Goal: Share content: Share content

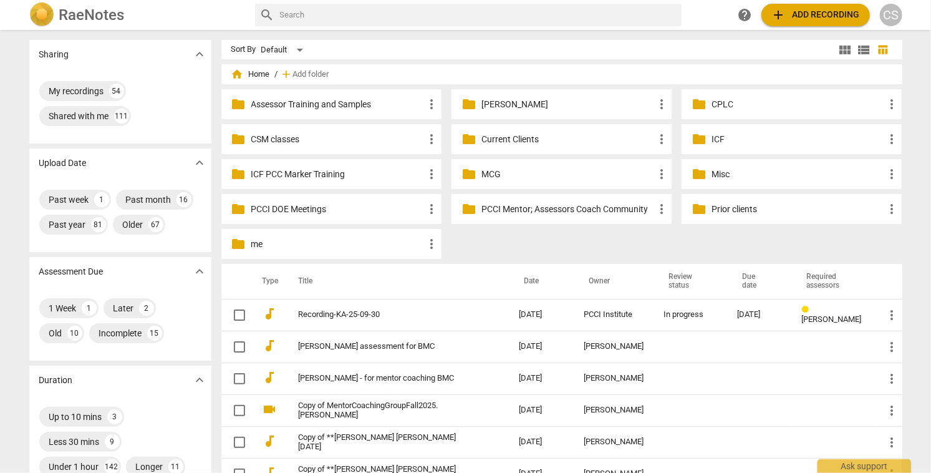
click at [494, 137] on p "Current Clients" at bounding box center [567, 139] width 173 height 13
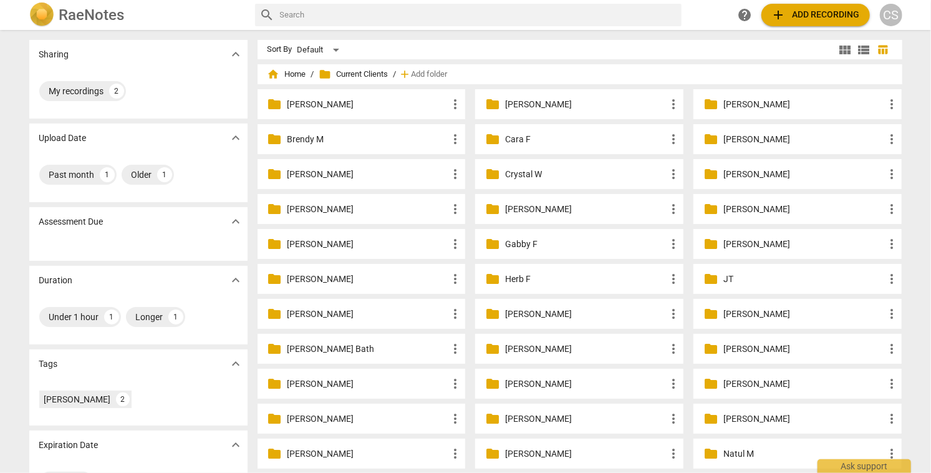
click at [327, 175] on p "Chris Wilson" at bounding box center [367, 174] width 161 height 13
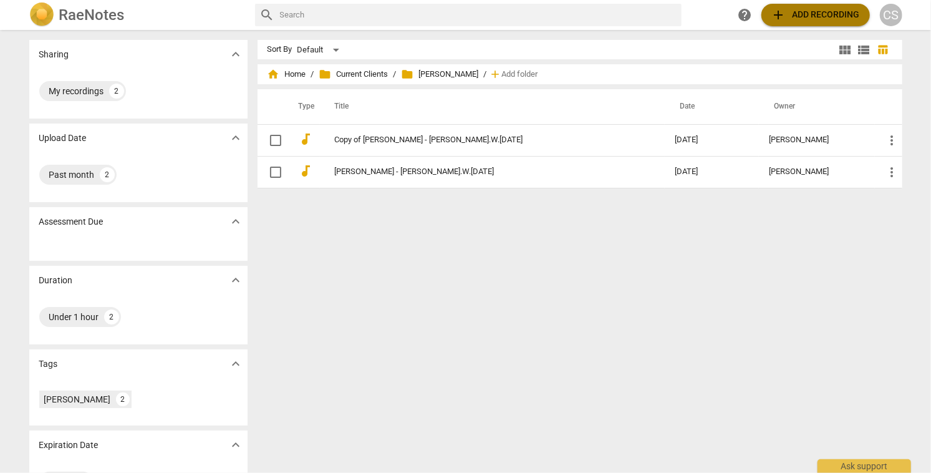
click at [819, 16] on span "add Add recording" at bounding box center [815, 14] width 89 height 15
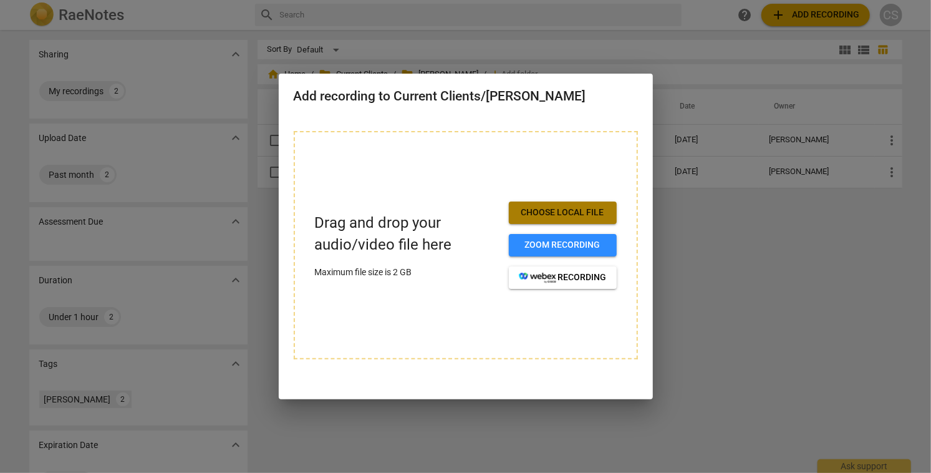
click at [581, 216] on span "Choose local file" at bounding box center [563, 212] width 88 height 12
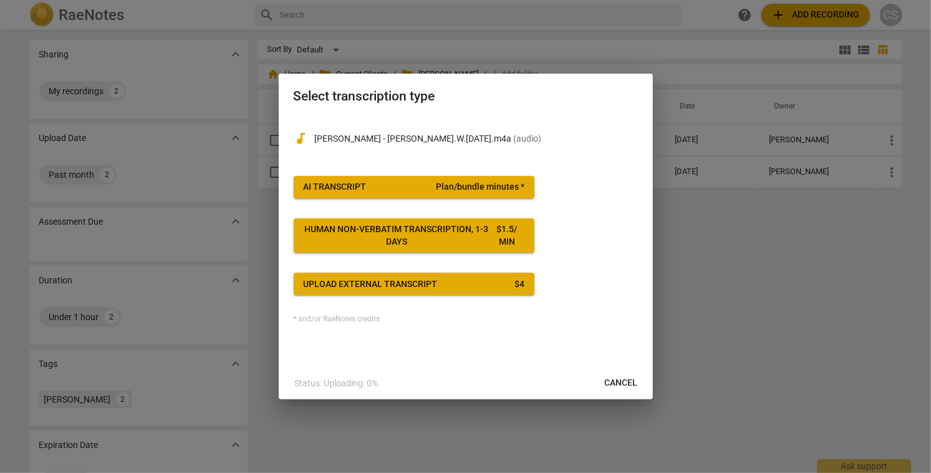
click at [476, 191] on span "Plan/bundle minutes *" at bounding box center [480, 187] width 89 height 12
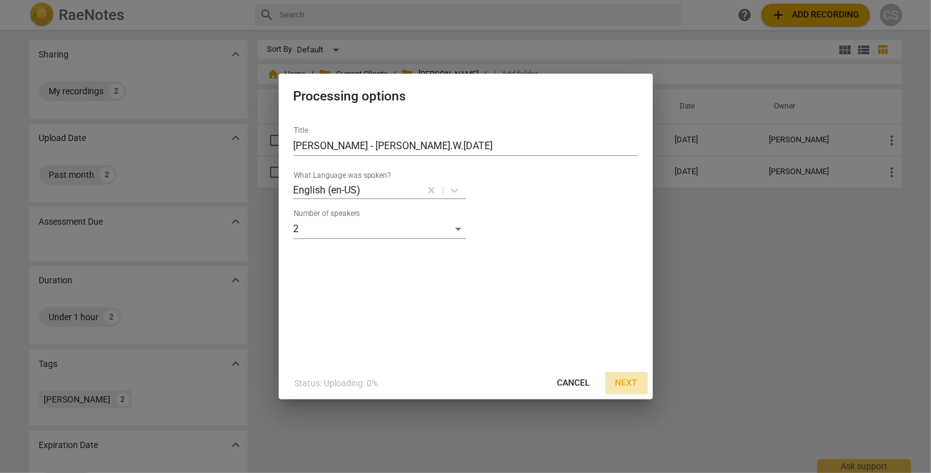
click at [630, 384] on span "Next" at bounding box center [626, 383] width 22 height 12
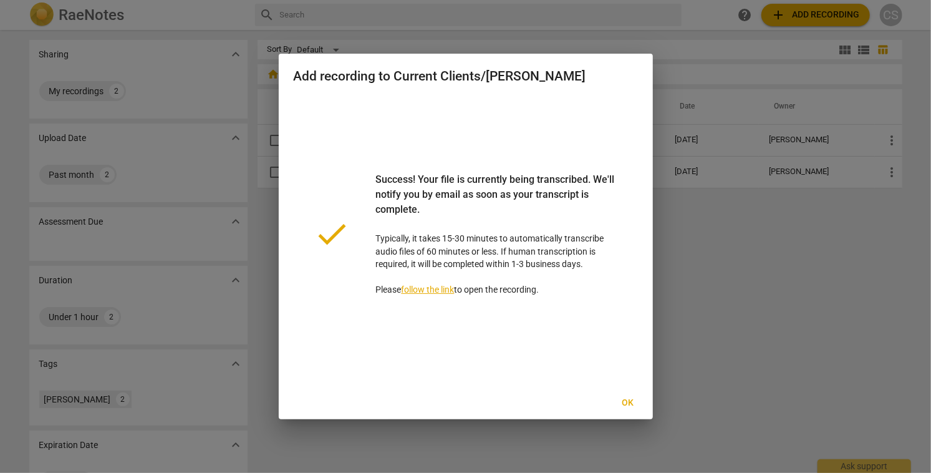
click at [627, 398] on span "Ok" at bounding box center [628, 403] width 20 height 12
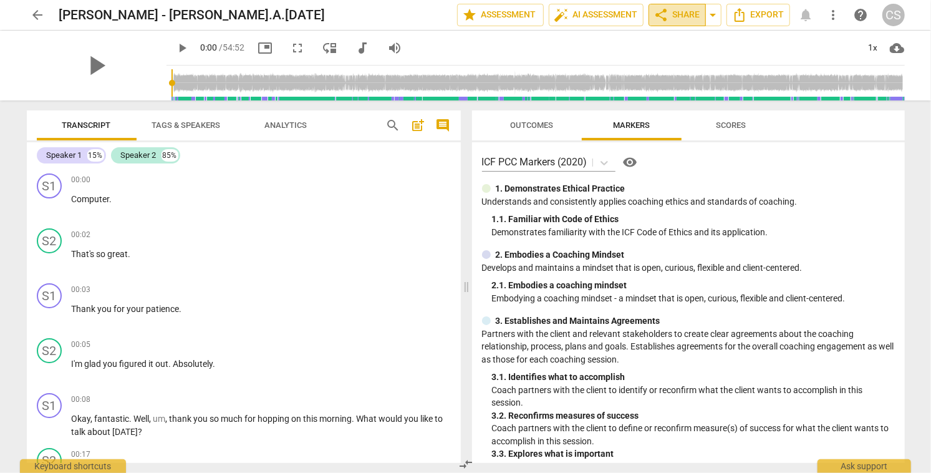
click at [672, 13] on span "share Share" at bounding box center [677, 14] width 46 height 15
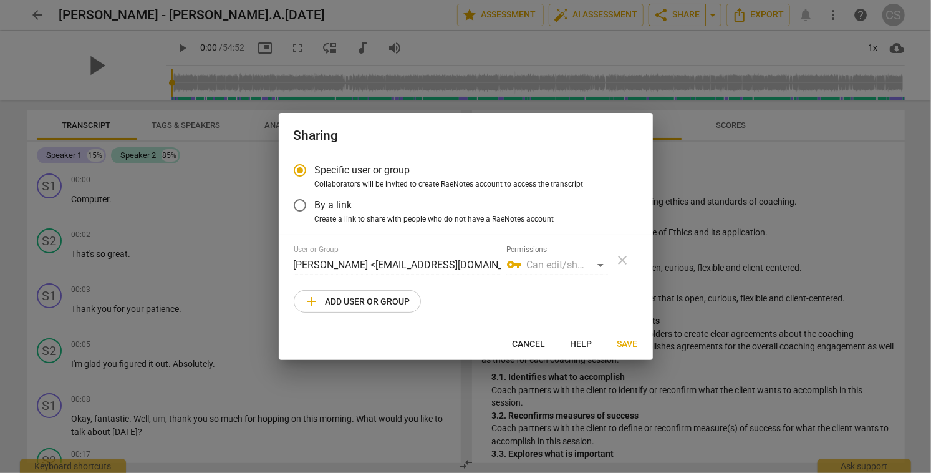
radio input "false"
click at [301, 206] on input "By a link" at bounding box center [300, 205] width 30 height 30
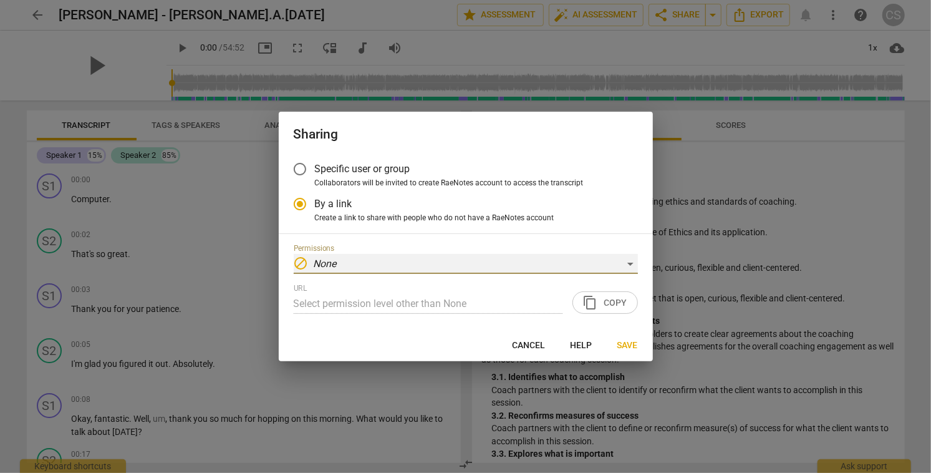
click at [627, 265] on div "block None" at bounding box center [466, 264] width 344 height 20
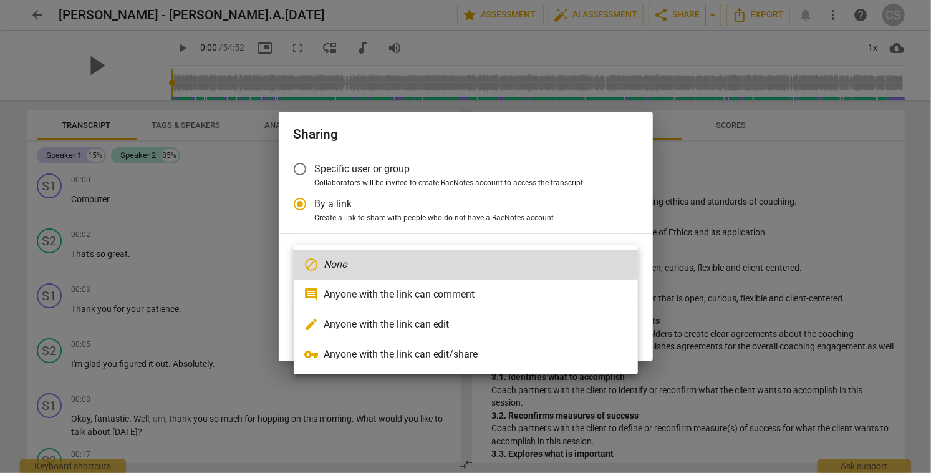
click at [447, 327] on li "edit Anyone with the link can edit" at bounding box center [466, 324] width 344 height 30
radio input "false"
type input "https://app.raenotes.com/meeting/6d1a1c7710f04d849e9539fd8a863a0e"
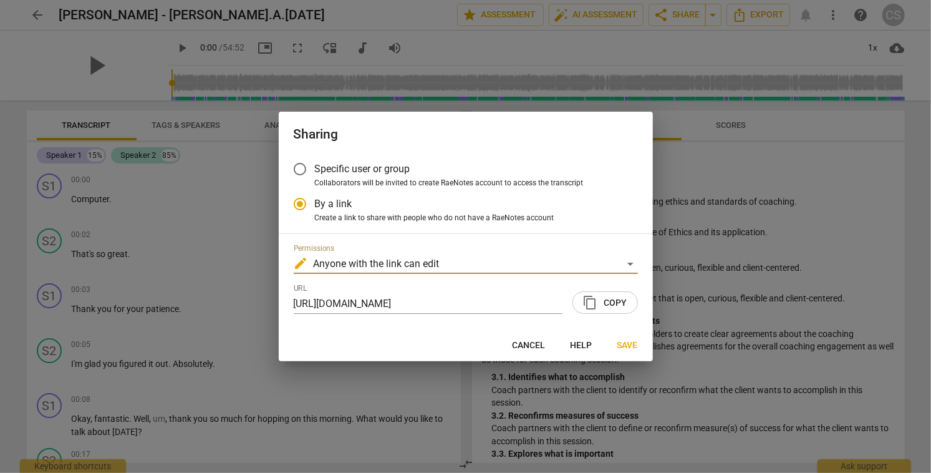
click at [604, 304] on span "content_copy Copy" at bounding box center [605, 302] width 44 height 15
click at [629, 345] on span "Save" at bounding box center [627, 345] width 21 height 12
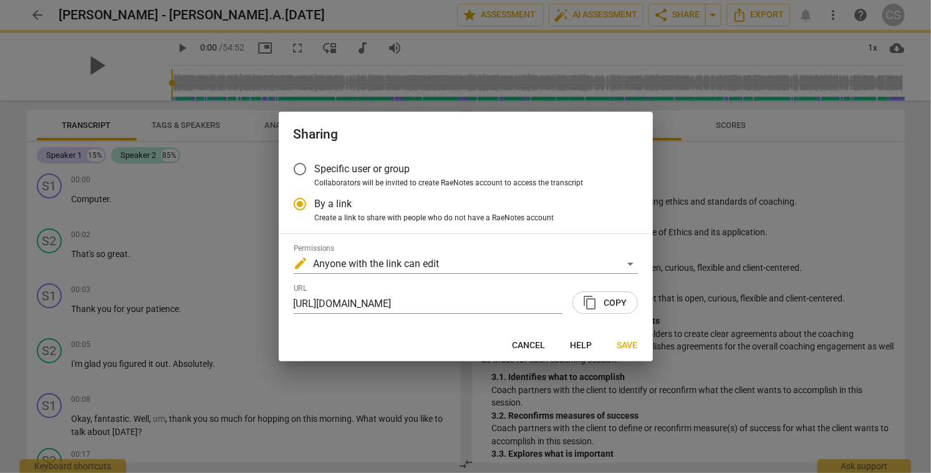
radio input "false"
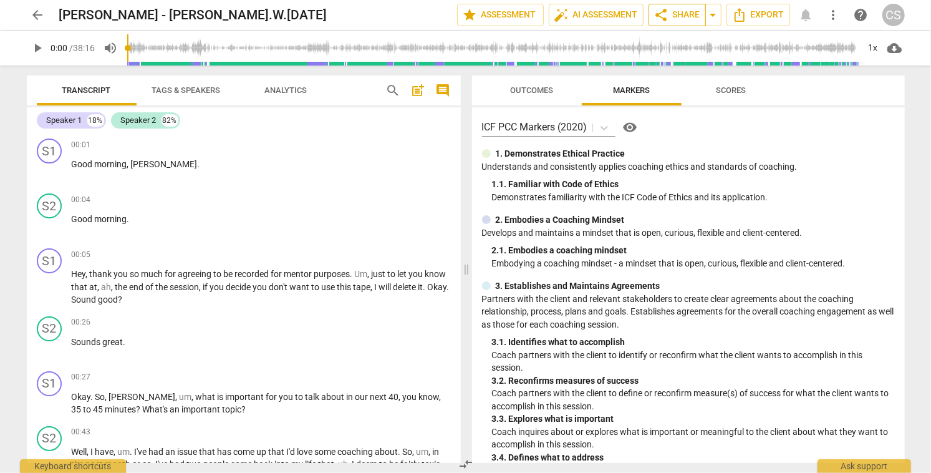
click at [685, 12] on span "share Share" at bounding box center [677, 14] width 46 height 15
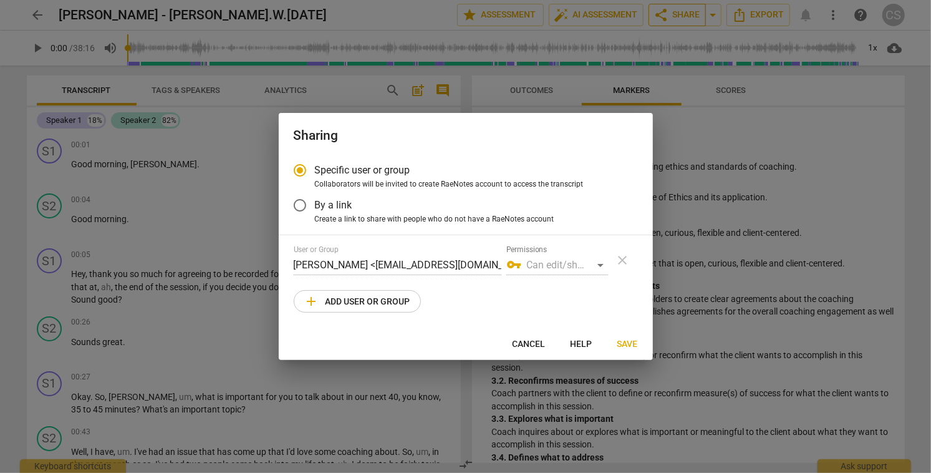
radio input "false"
click at [301, 206] on input "By a link" at bounding box center [300, 205] width 30 height 30
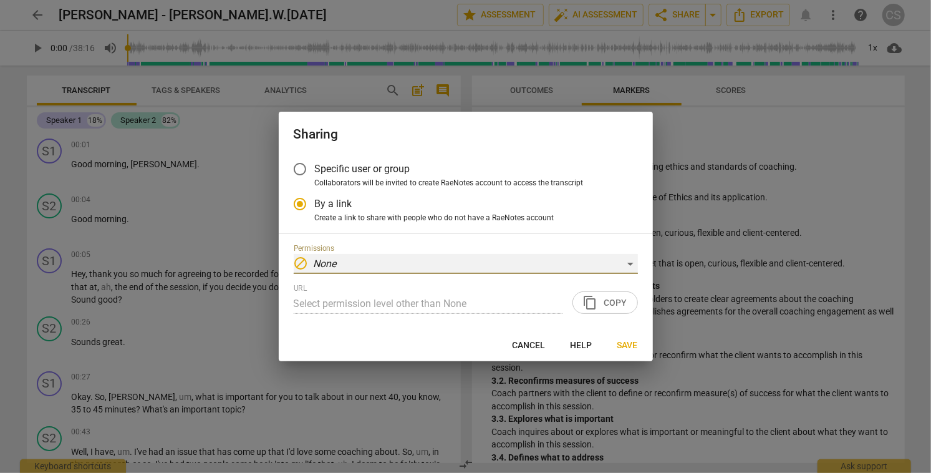
click at [629, 263] on div "block None" at bounding box center [466, 264] width 344 height 20
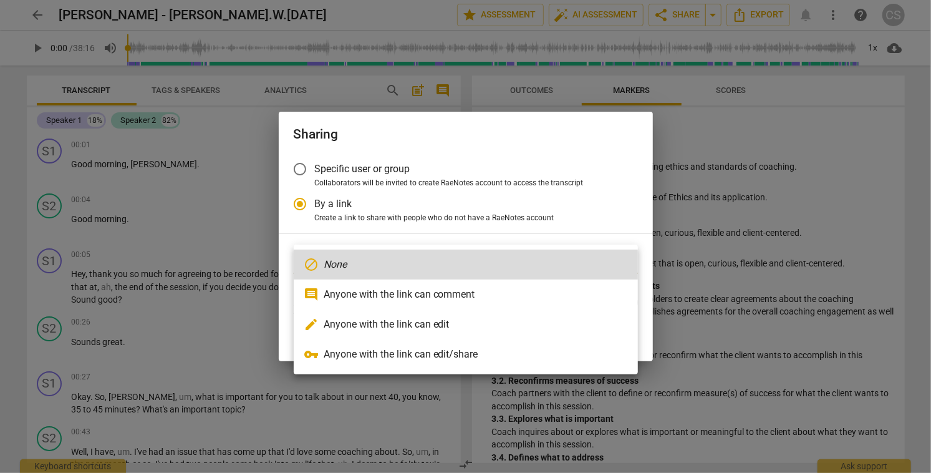
click at [586, 329] on li "edit Anyone with the link can edit" at bounding box center [466, 324] width 344 height 30
radio input "false"
type input "https://app.raenotes.com/meeting/f3a5e5084cda49efbc3434d34fc5ab31"
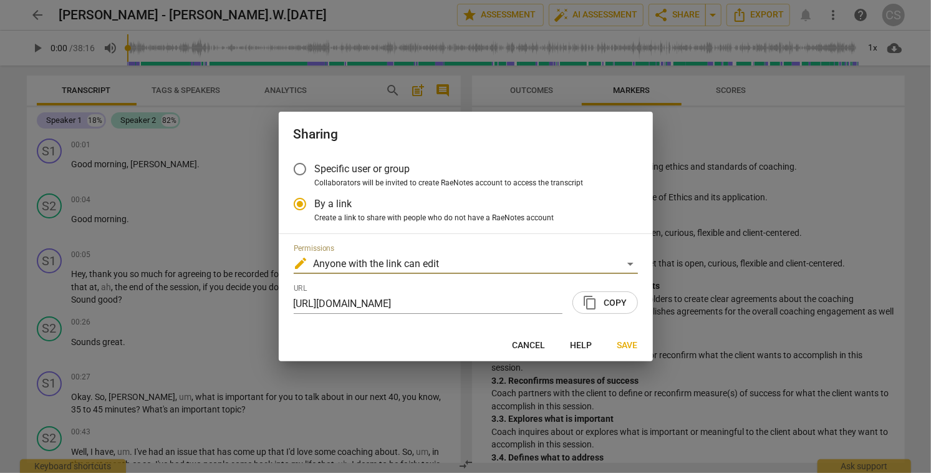
click at [611, 307] on span "content_copy Copy" at bounding box center [605, 302] width 44 height 15
click at [622, 344] on span "Save" at bounding box center [627, 345] width 21 height 12
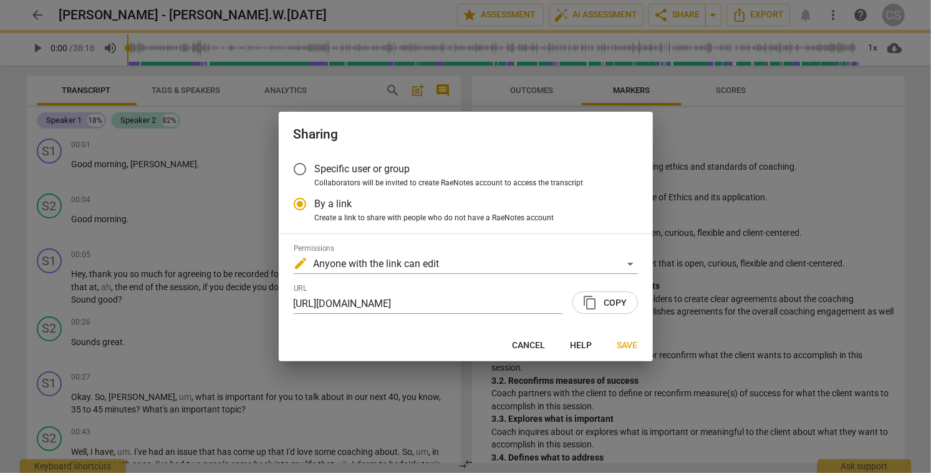
radio input "false"
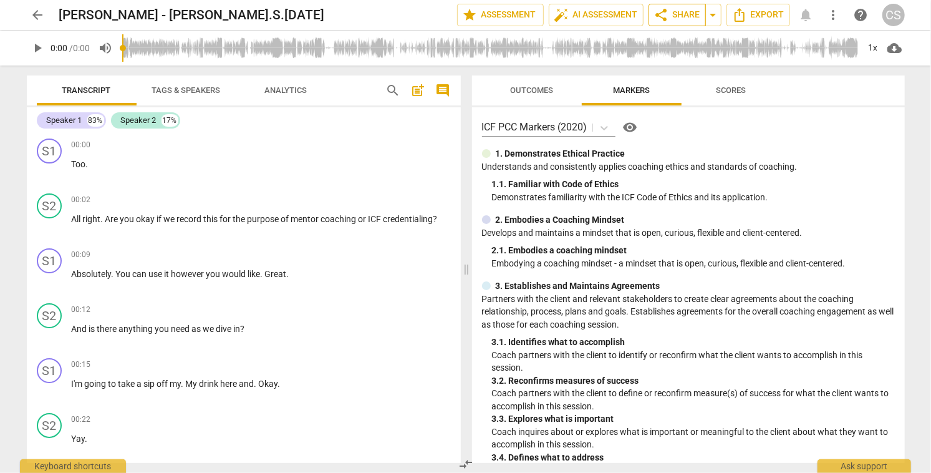
click at [674, 12] on span "share Share" at bounding box center [677, 14] width 46 height 15
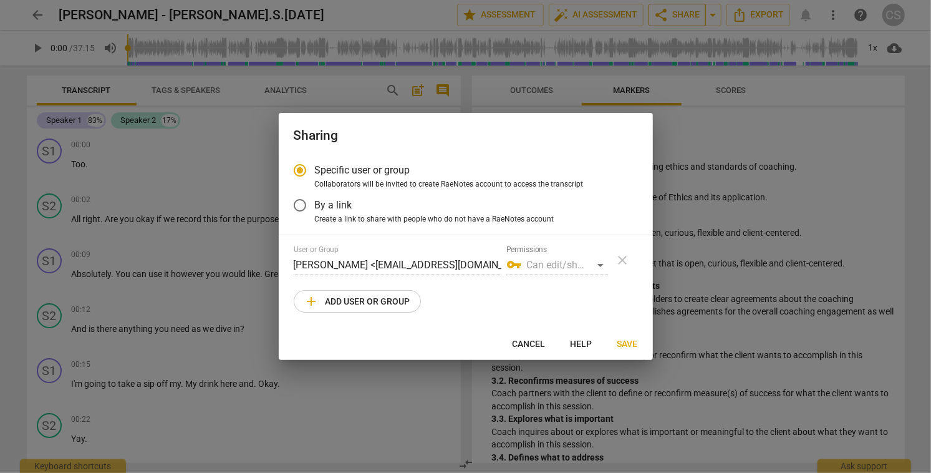
radio input "false"
click at [299, 205] on input "By a link" at bounding box center [300, 205] width 30 height 30
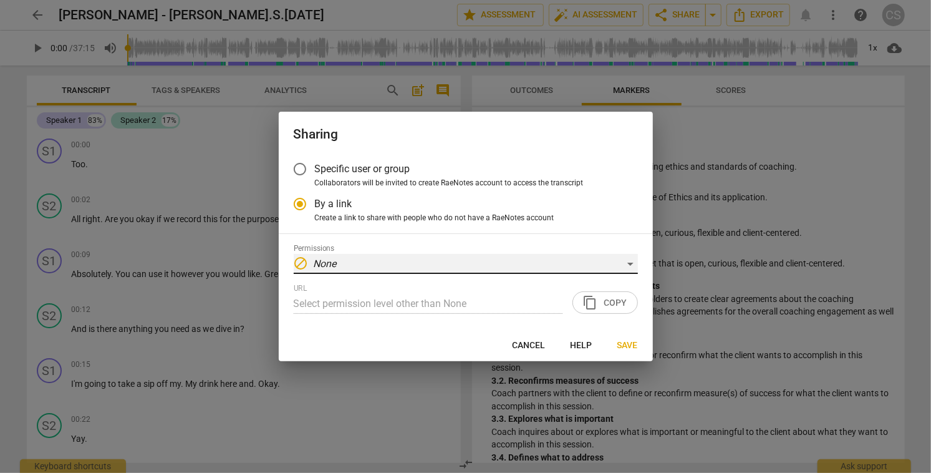
click at [632, 261] on div "block None" at bounding box center [466, 264] width 344 height 20
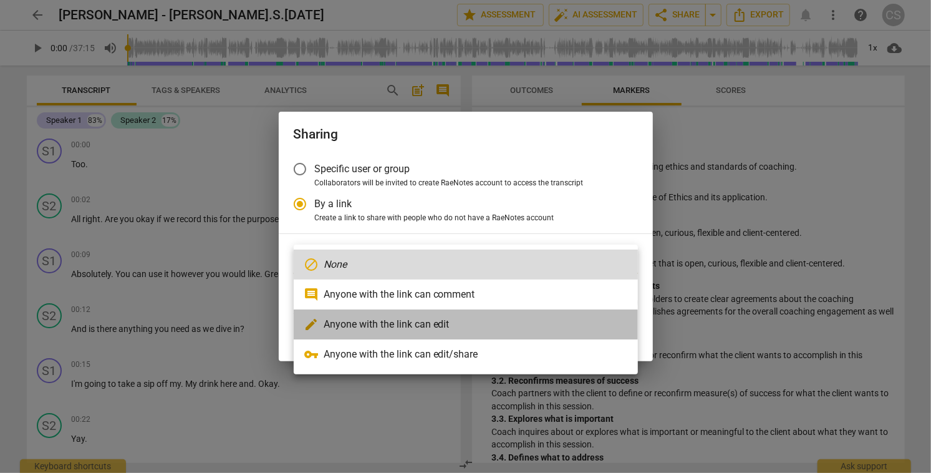
click at [511, 322] on li "edit Anyone with the link can edit" at bounding box center [466, 324] width 344 height 30
radio input "false"
type input "https://app.raenotes.com/meeting/ee8d2616fd8747188dc6363637b678ea"
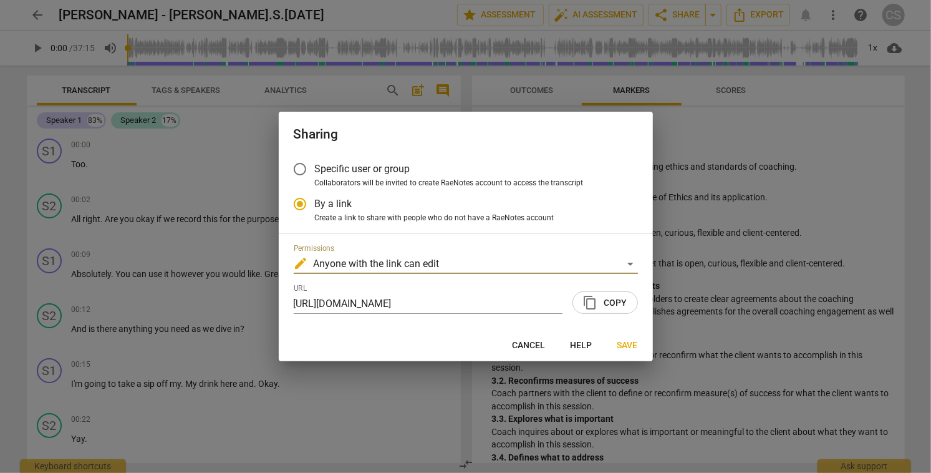
click at [608, 301] on span "content_copy Copy" at bounding box center [605, 302] width 44 height 15
click at [623, 342] on span "Save" at bounding box center [627, 345] width 21 height 12
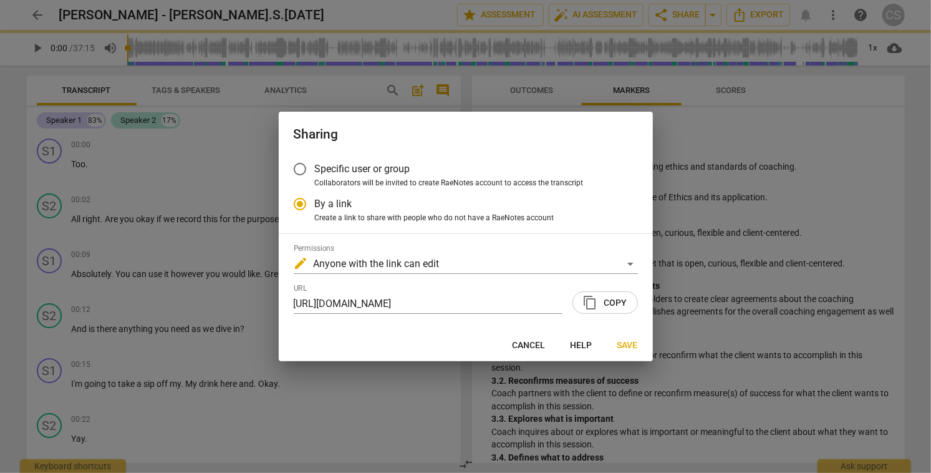
radio input "false"
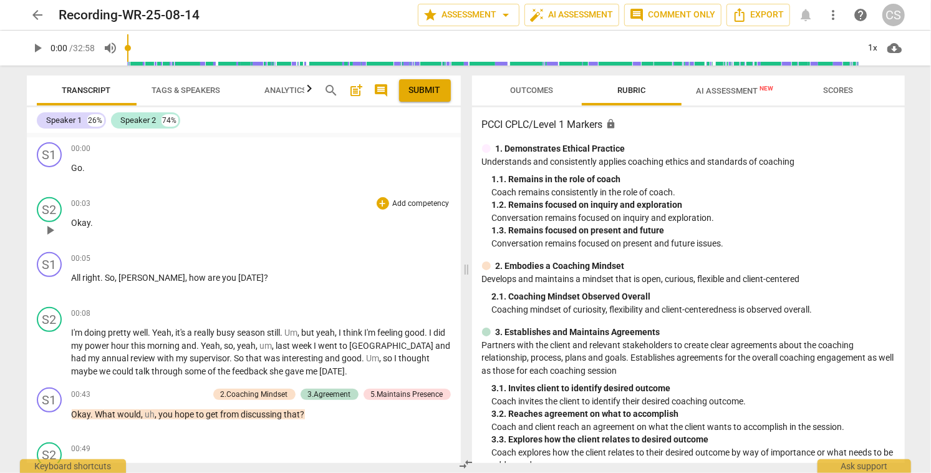
scroll to position [292, 0]
click at [49, 284] on span "play_arrow" at bounding box center [49, 284] width 15 height 15
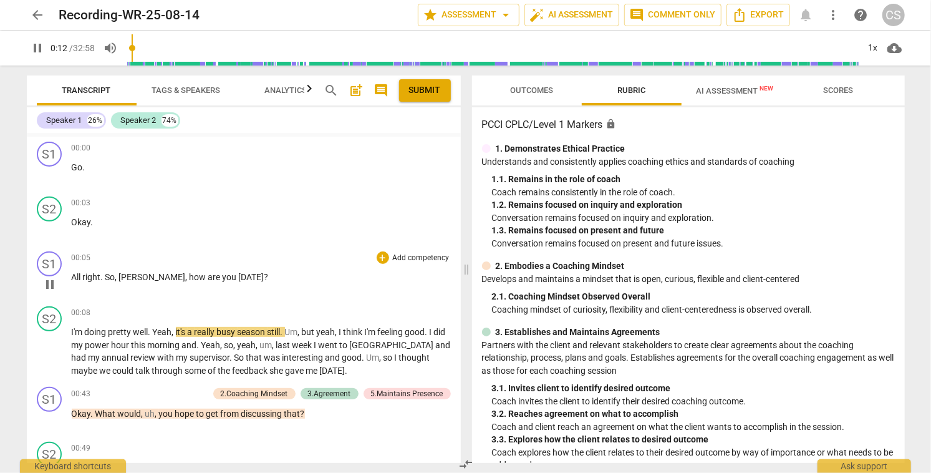
click at [49, 284] on span "pause" at bounding box center [49, 284] width 15 height 15
type input "13"
click at [356, 90] on span "post_add" at bounding box center [356, 90] width 15 height 15
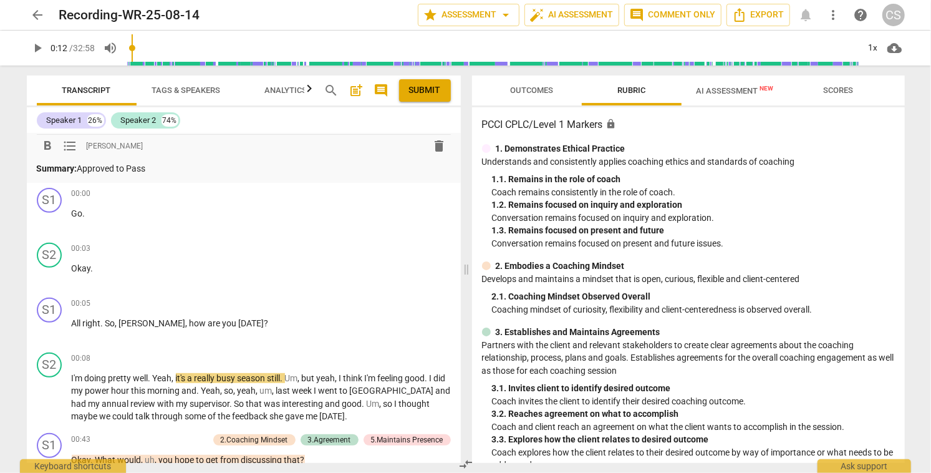
click at [428, 92] on span "Submit" at bounding box center [425, 90] width 32 height 12
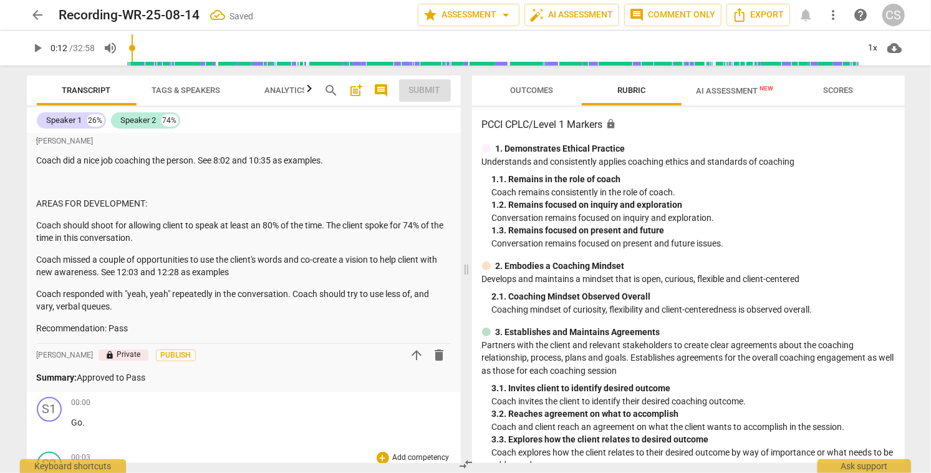
scroll to position [0, 0]
